Goal: Navigation & Orientation: Find specific page/section

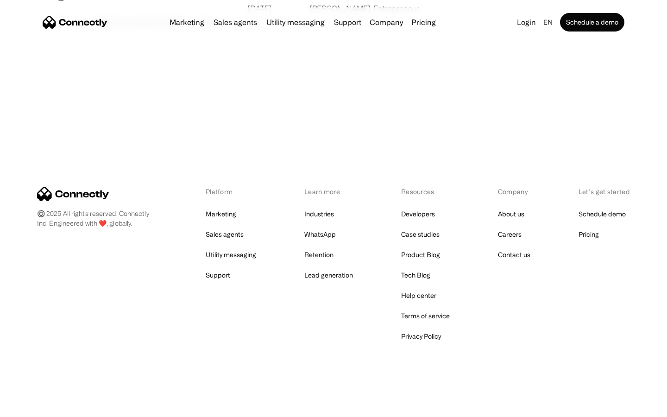
scroll to position [1779, 0]
